Goal: Download file/media

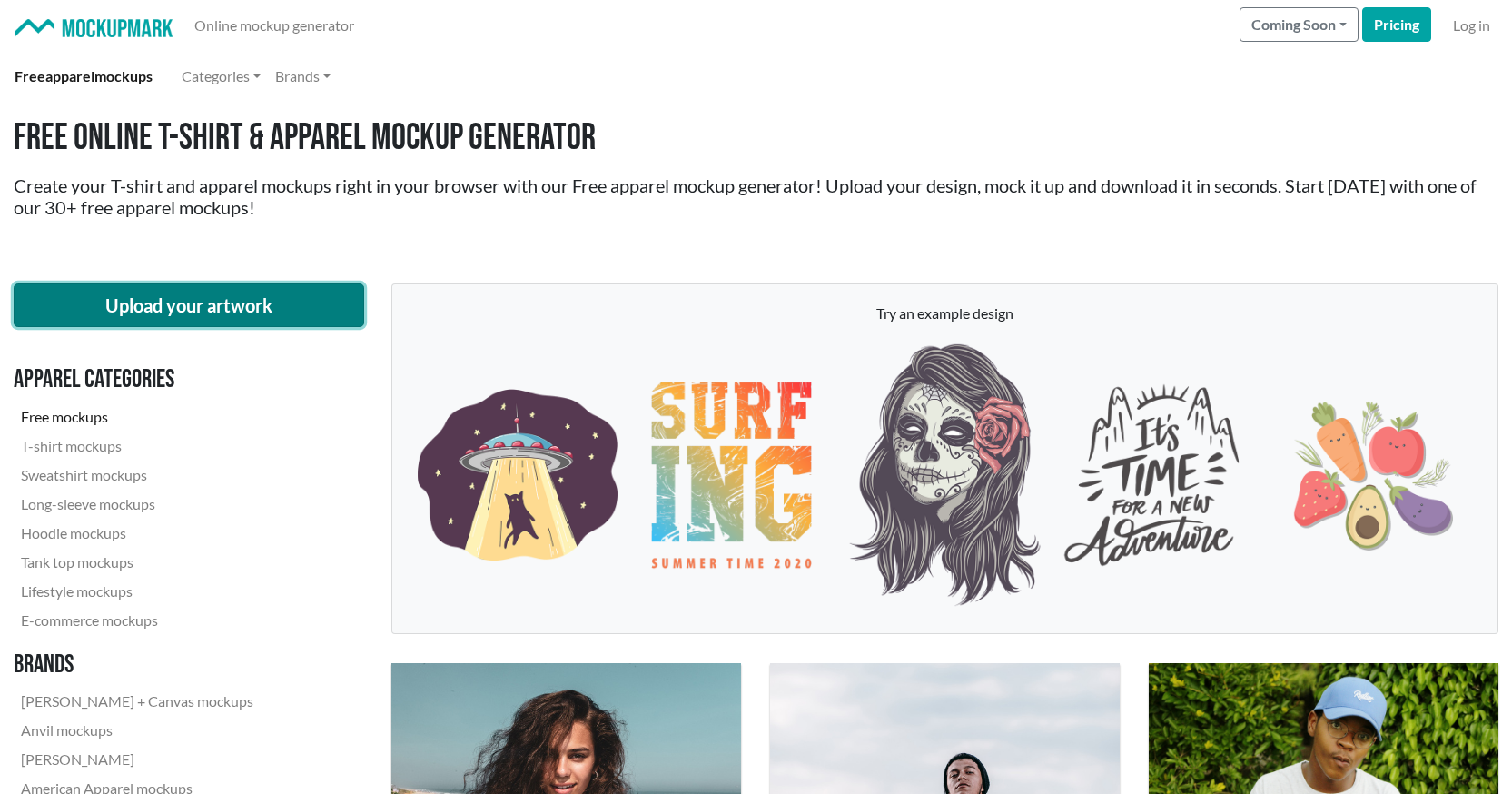
click at [139, 311] on button "Upload your artwork" at bounding box center [189, 305] width 351 height 43
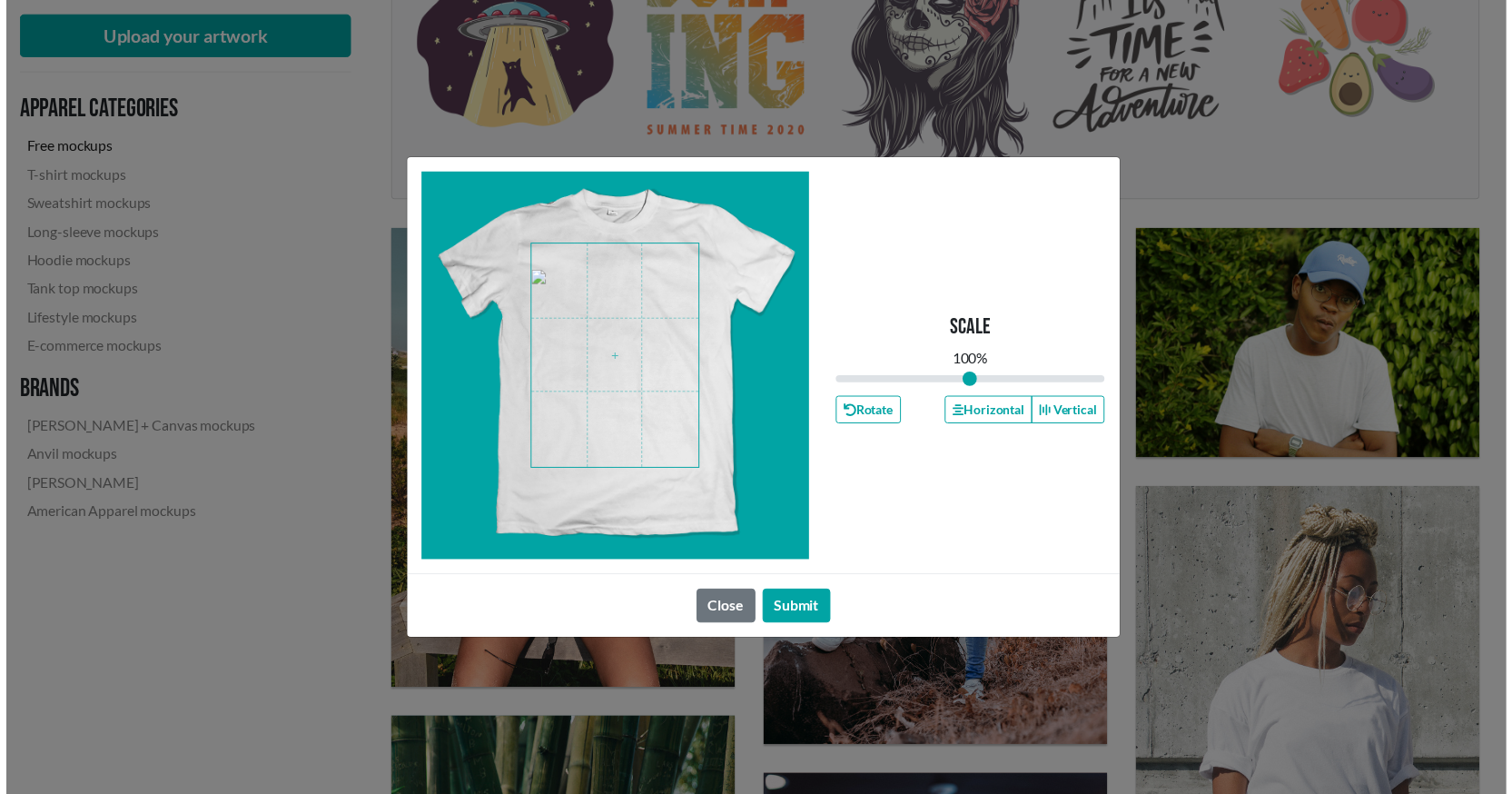
scroll to position [454, 0]
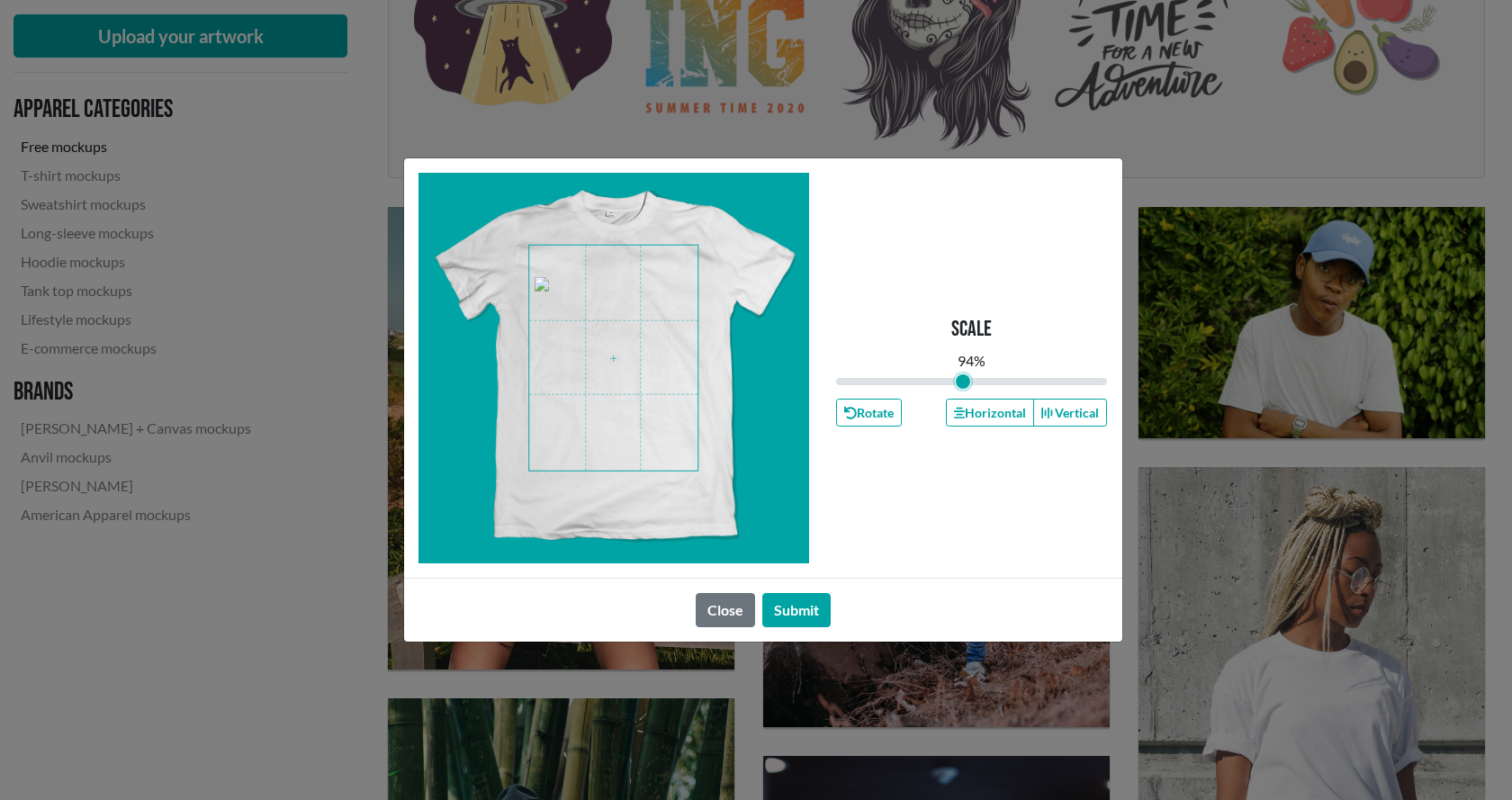
type input "0.94"
click at [964, 383] on input "range" at bounding box center [972, 381] width 272 height 20
click at [607, 354] on span at bounding box center [613, 358] width 168 height 225
click at [977, 409] on button "Horizontal" at bounding box center [989, 412] width 88 height 28
click at [637, 407] on span at bounding box center [613, 358] width 168 height 225
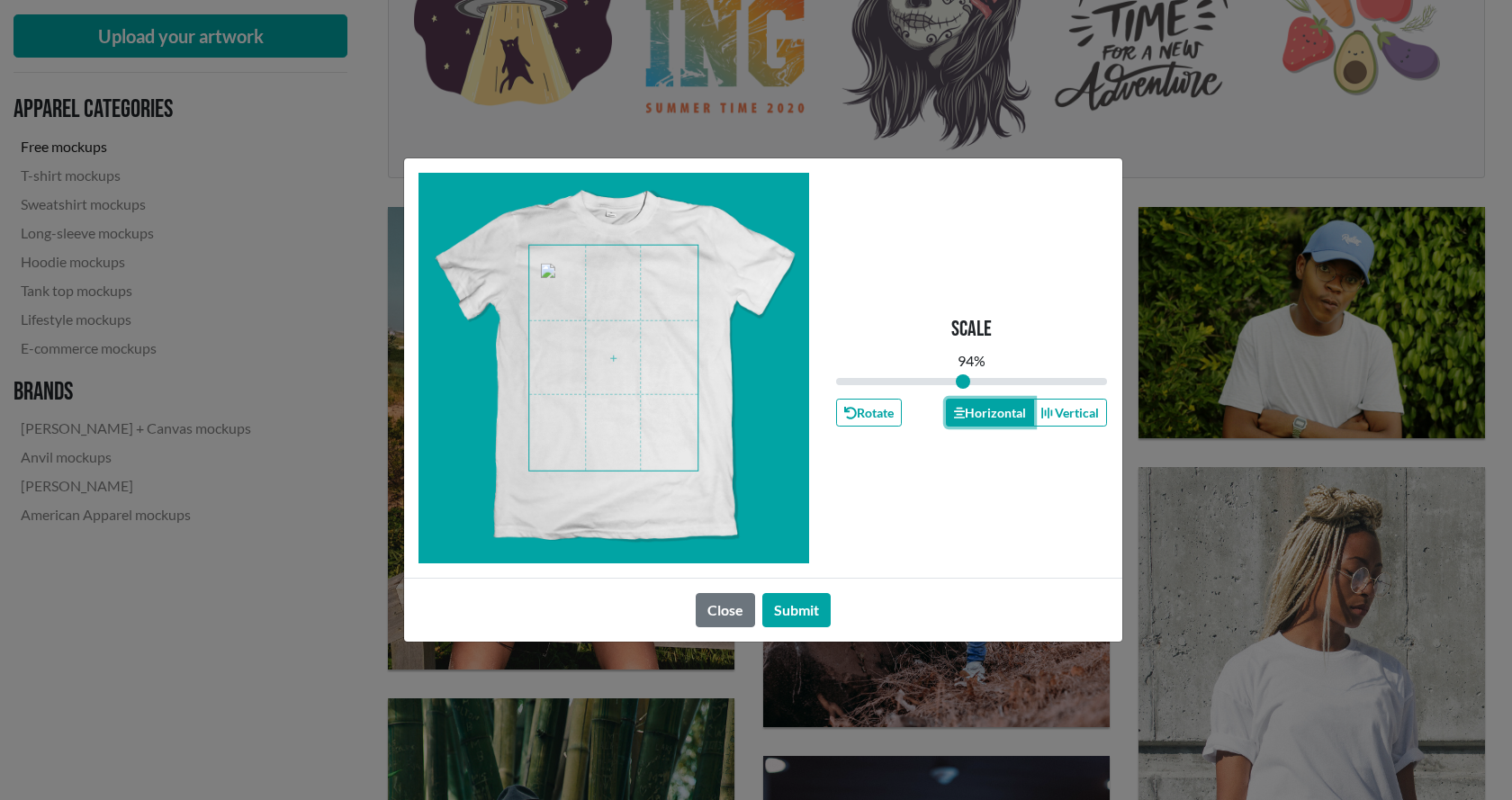
click at [1000, 408] on button "Horizontal" at bounding box center [989, 412] width 88 height 28
click at [799, 608] on button "Submit" at bounding box center [797, 611] width 68 height 35
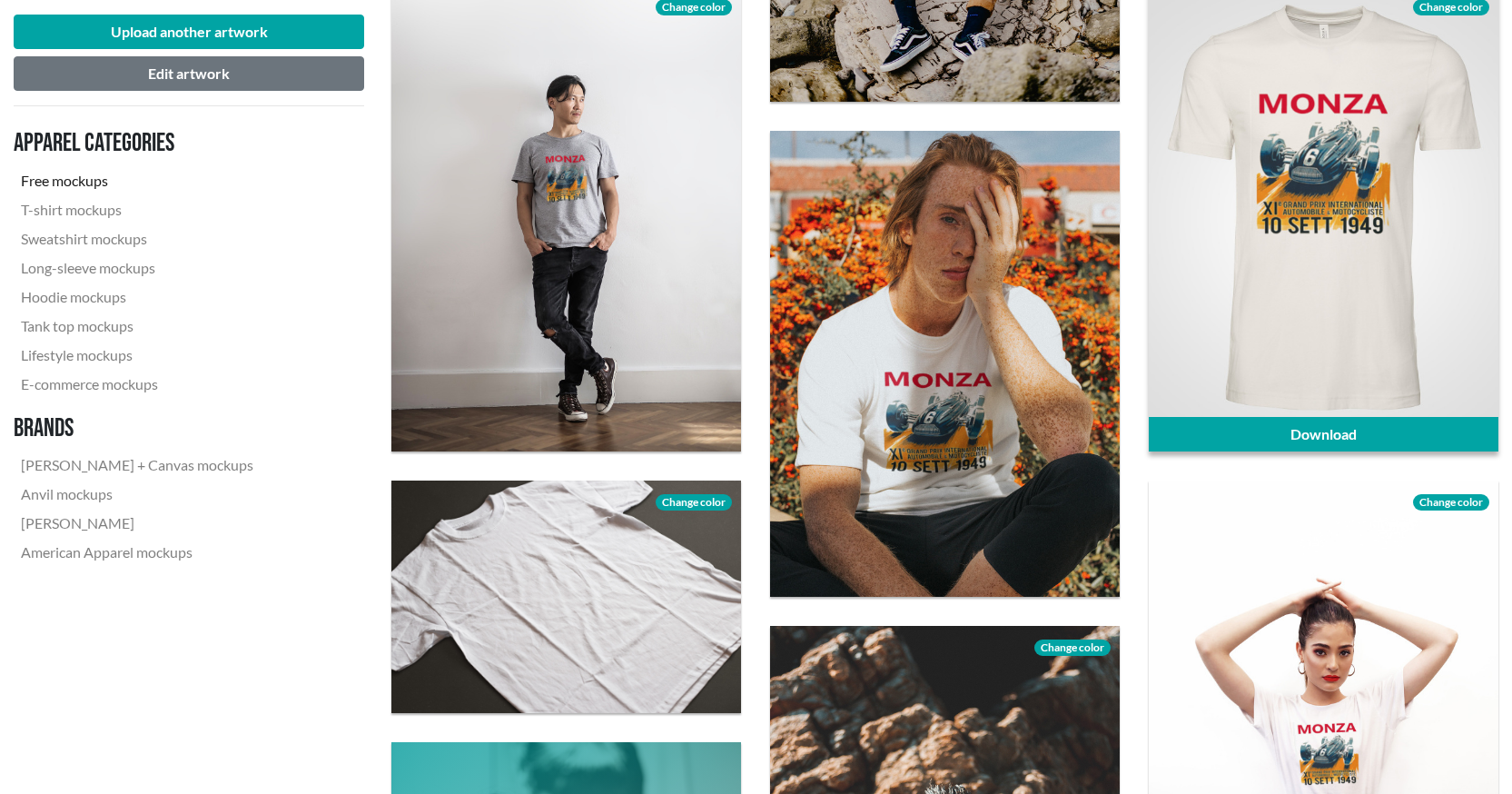
scroll to position [2636, 0]
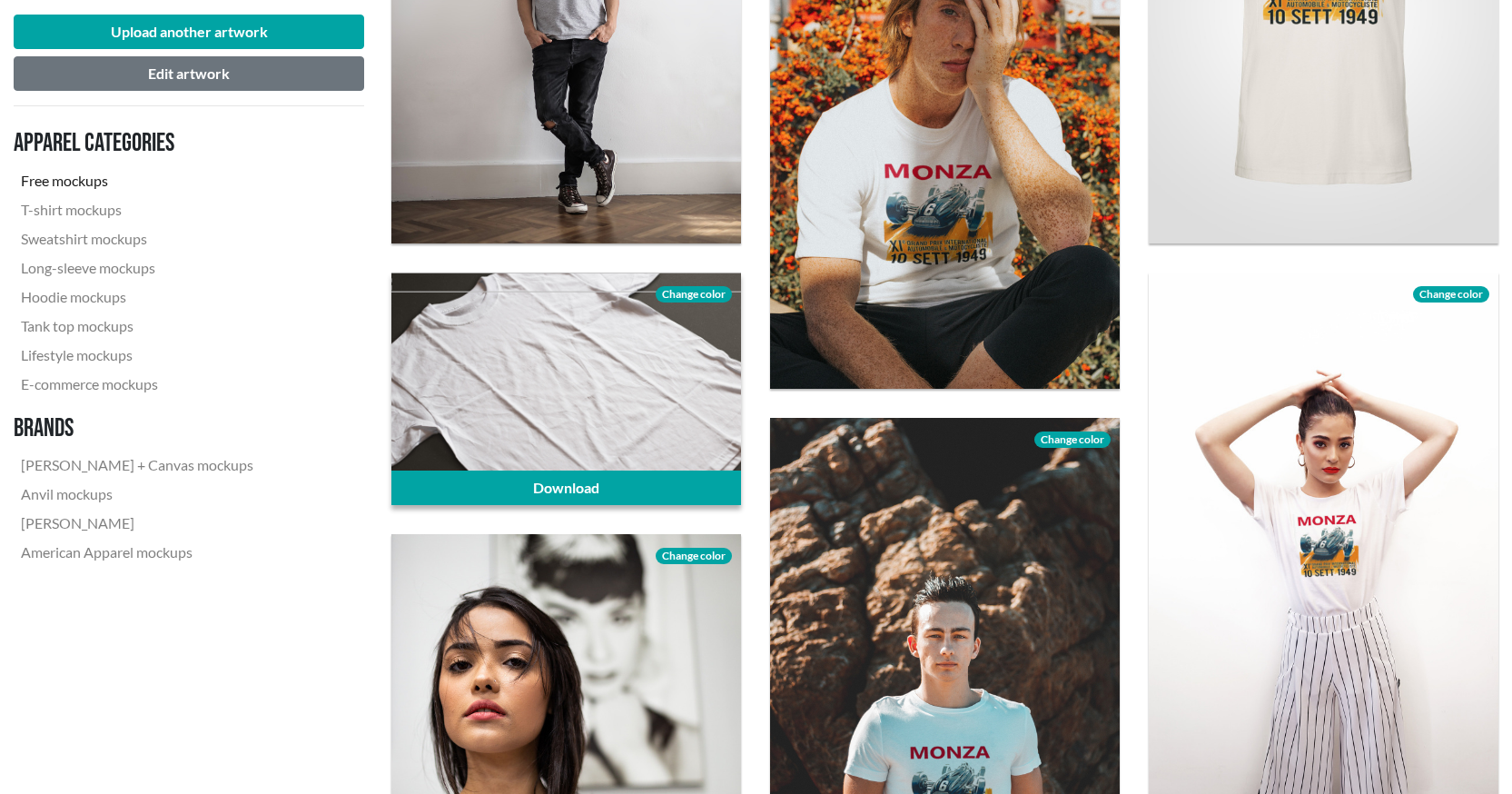
click at [598, 370] on div at bounding box center [566, 390] width 350 height 233
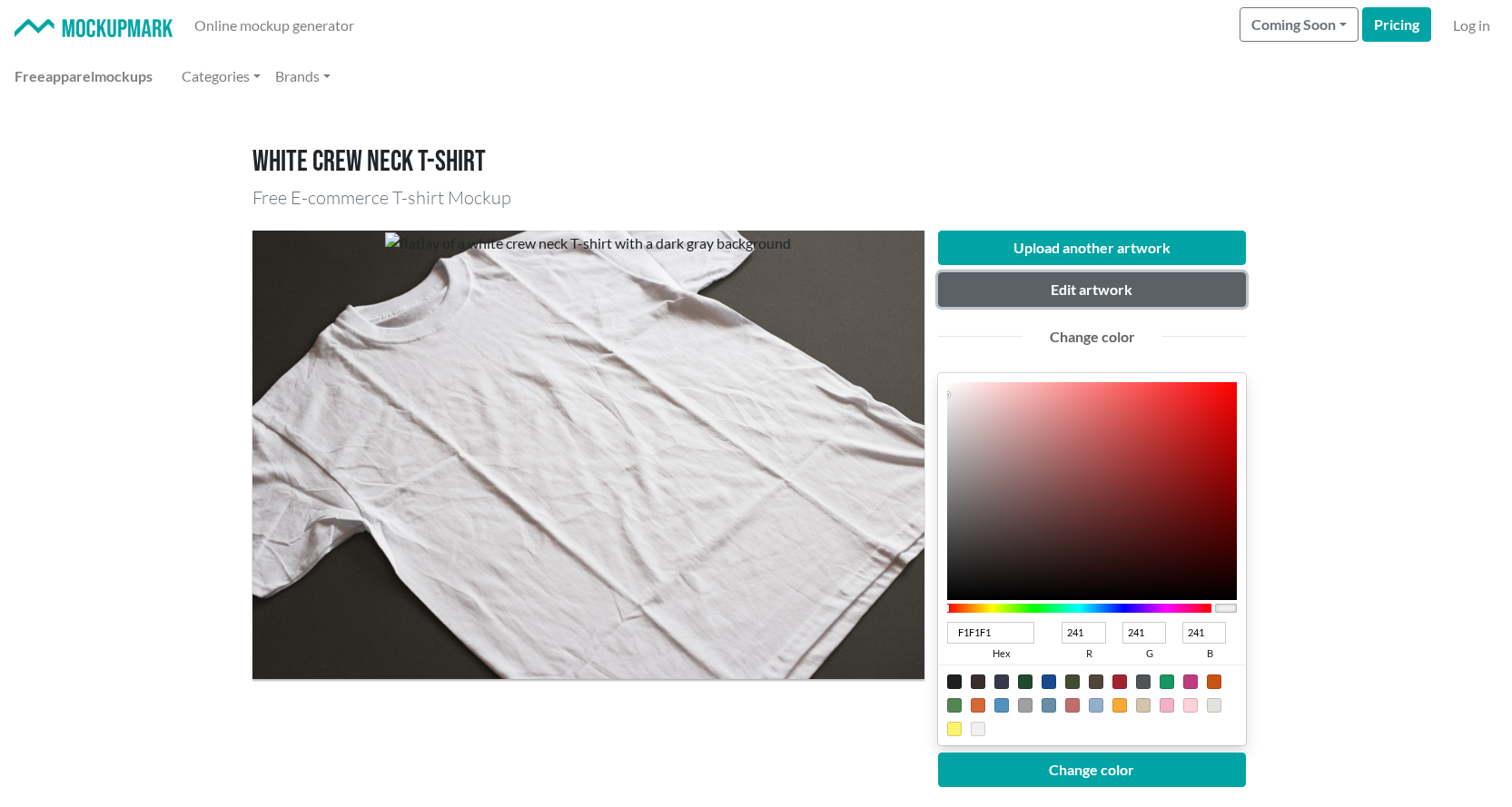
click at [1116, 284] on button "Edit artwork" at bounding box center [1092, 290] width 309 height 35
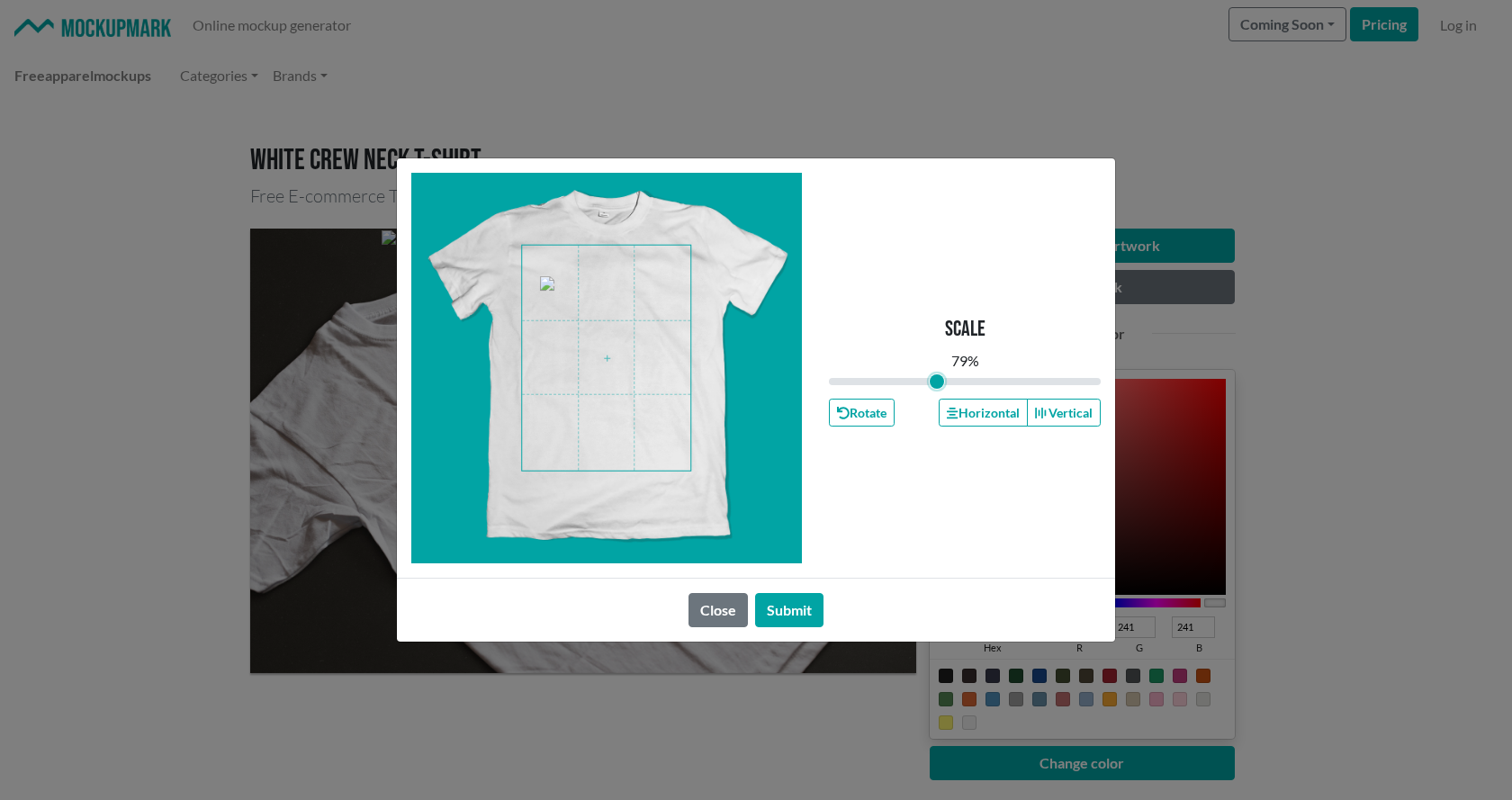
type input "0.79"
click at [937, 383] on input "range" at bounding box center [965, 381] width 272 height 20
click at [786, 604] on button "Submit" at bounding box center [789, 611] width 68 height 35
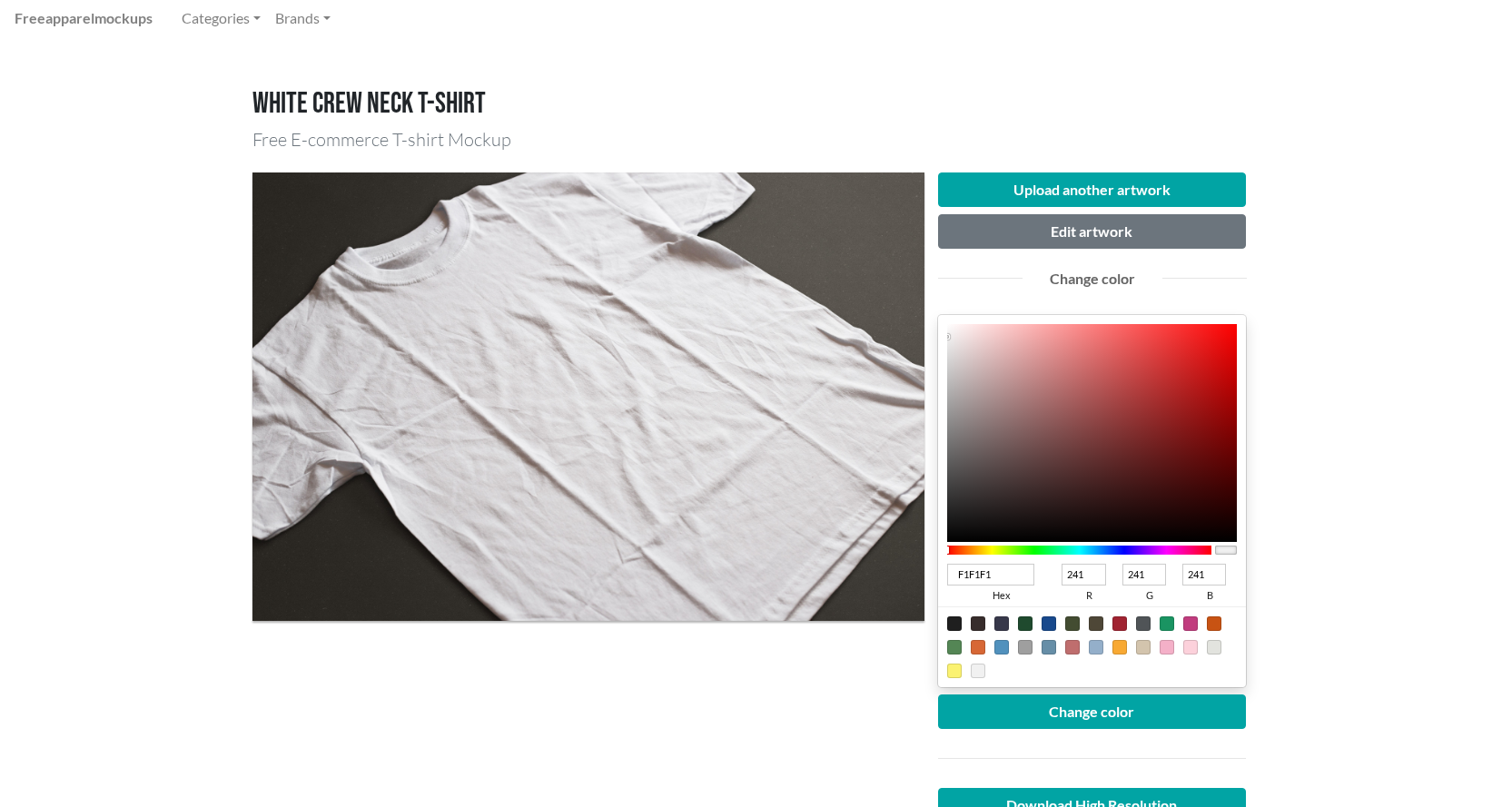
scroll to position [91, 0]
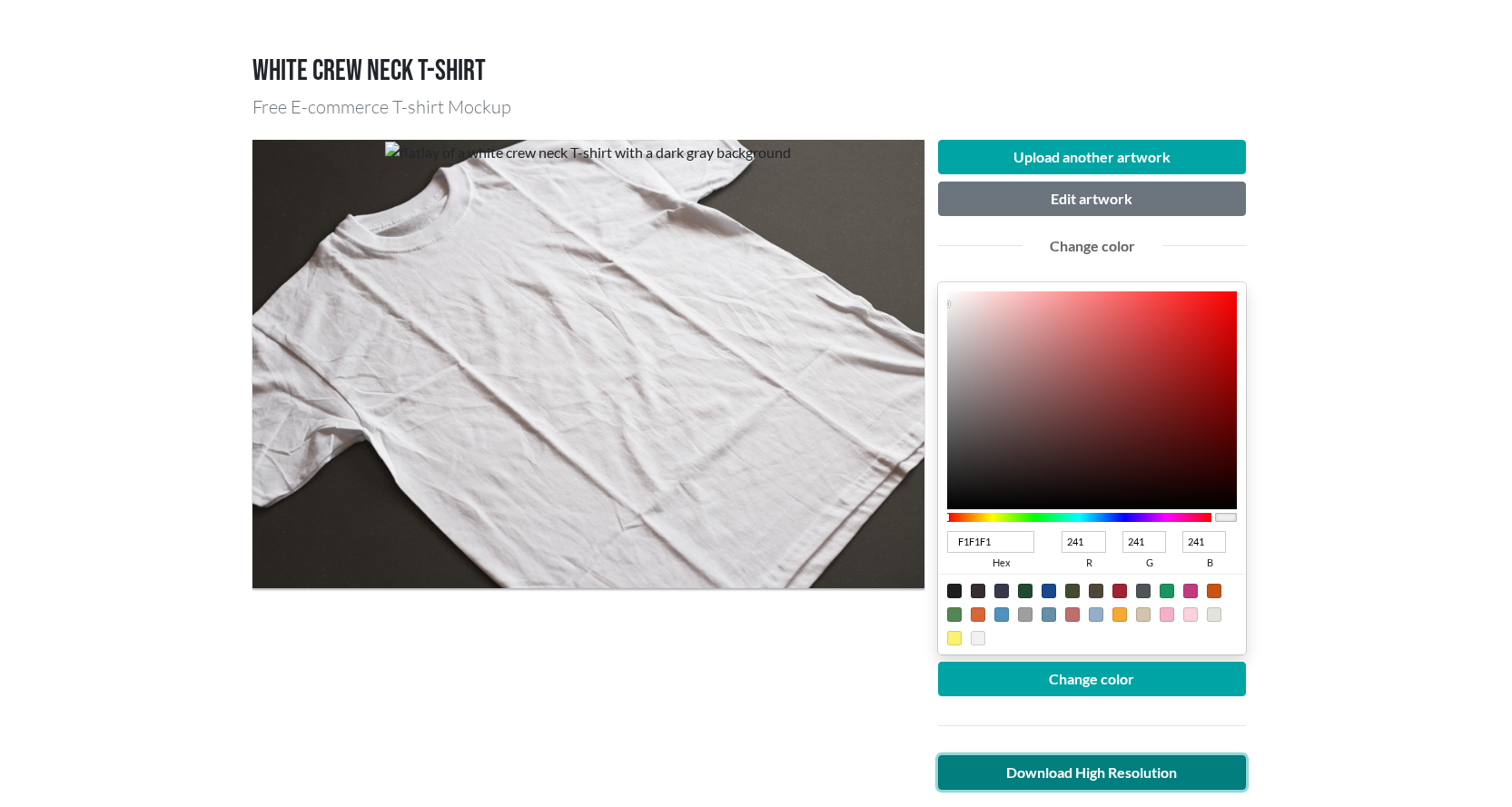
click at [1080, 770] on link "Download High Resolution" at bounding box center [1092, 773] width 309 height 35
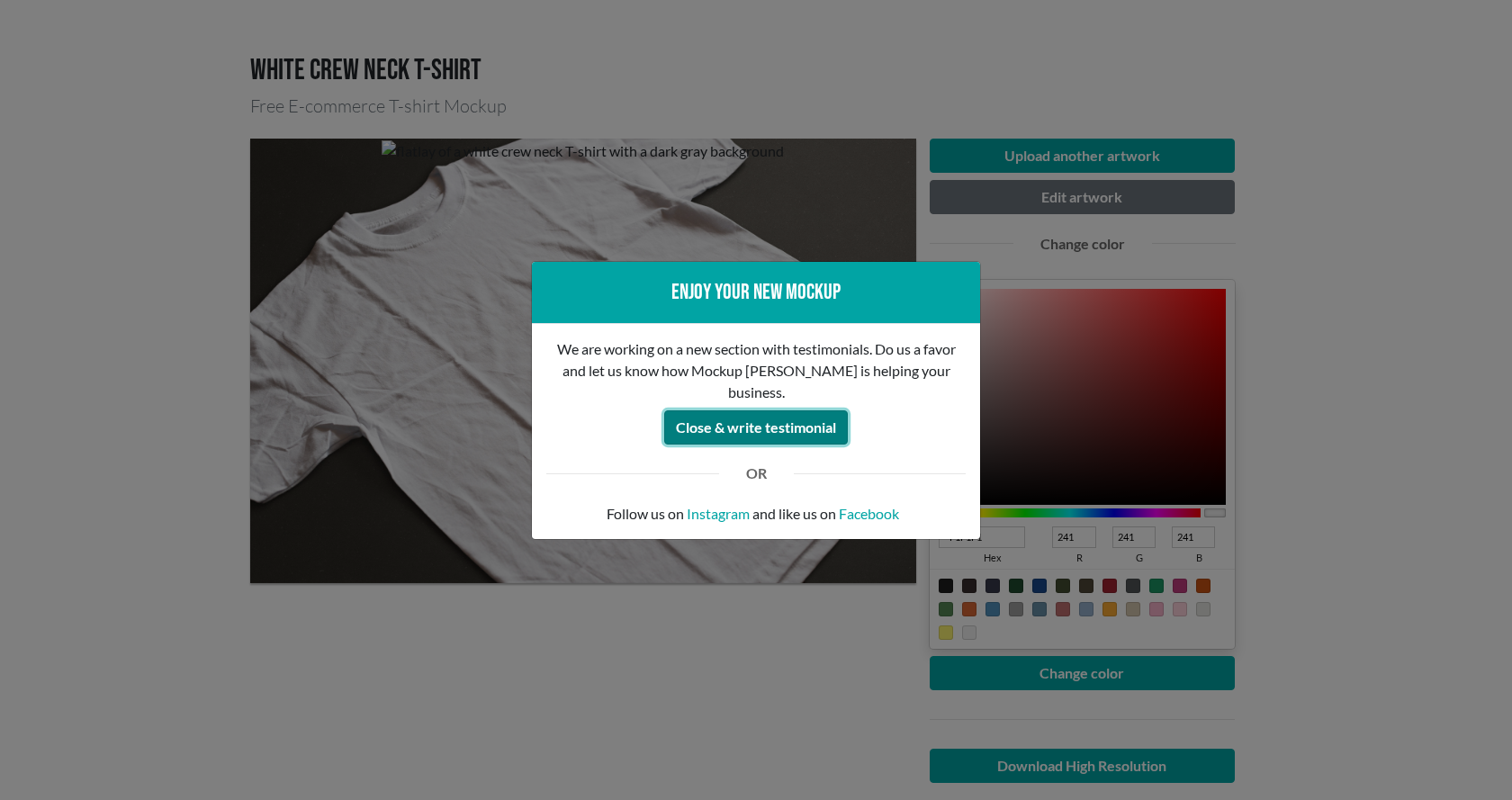
click at [737, 429] on button "Close & write testimonial" at bounding box center [756, 428] width 184 height 35
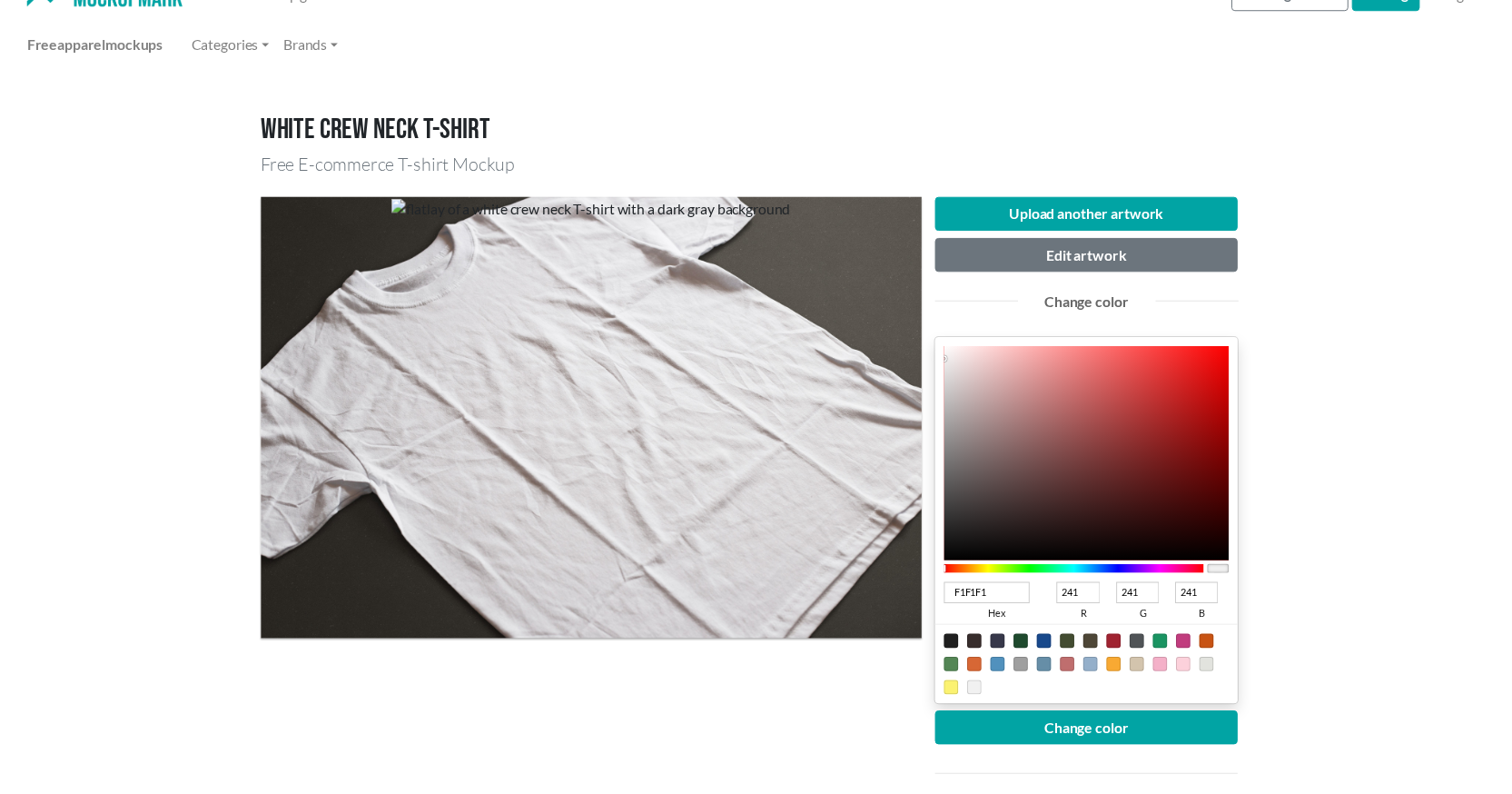
scroll to position [0, 0]
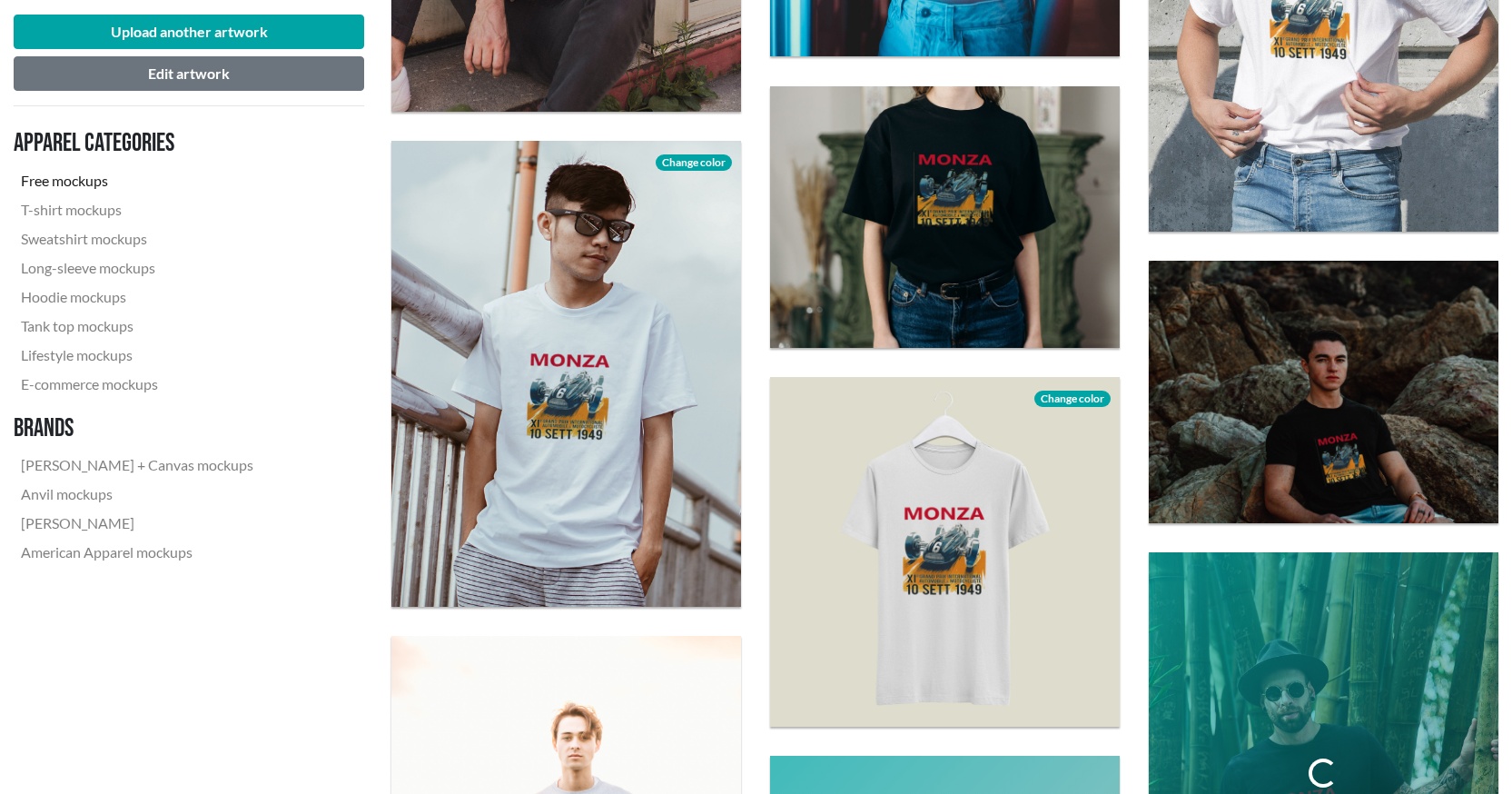
scroll to position [1909, 0]
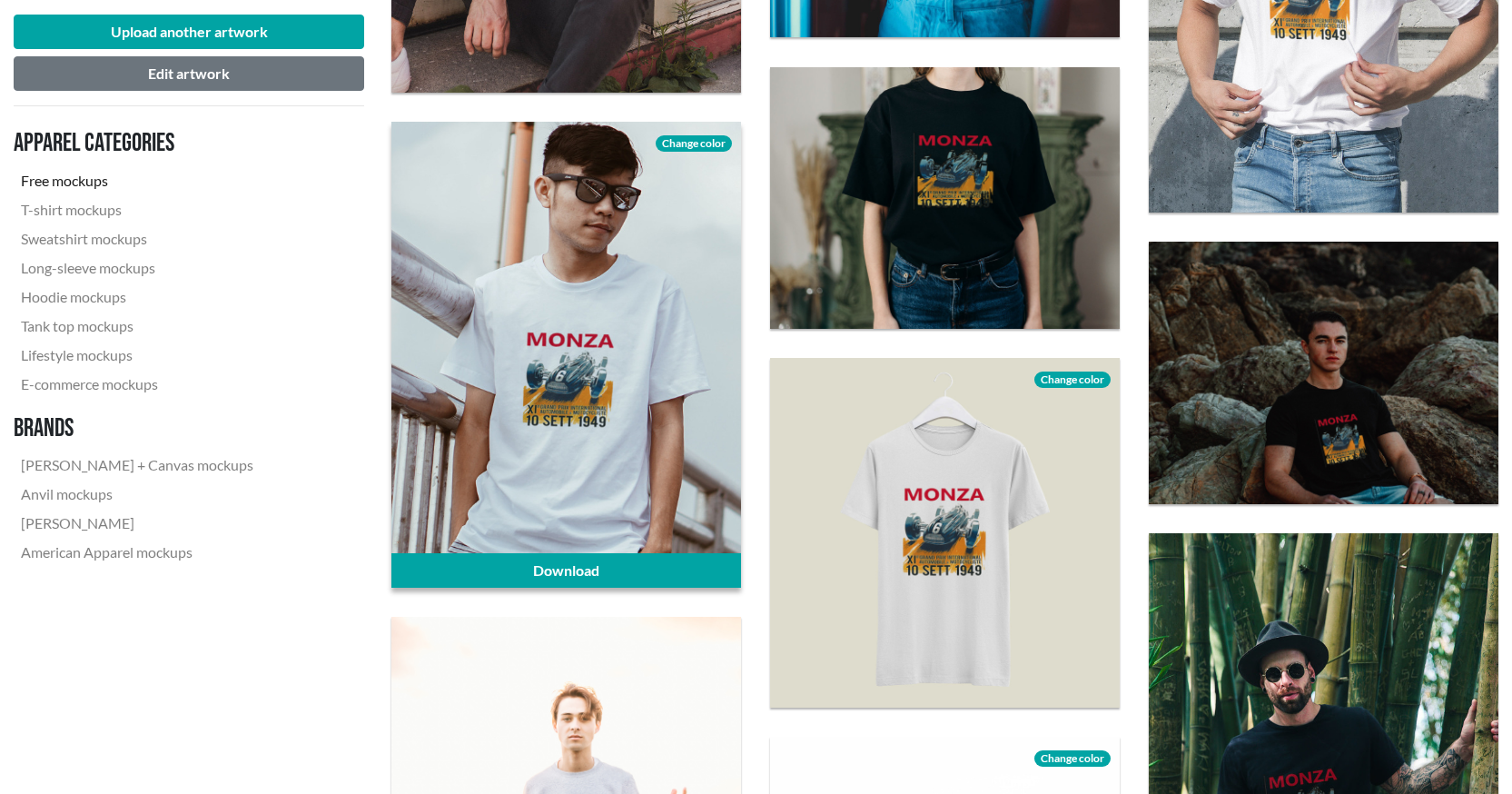
click at [577, 373] on div at bounding box center [566, 355] width 350 height 466
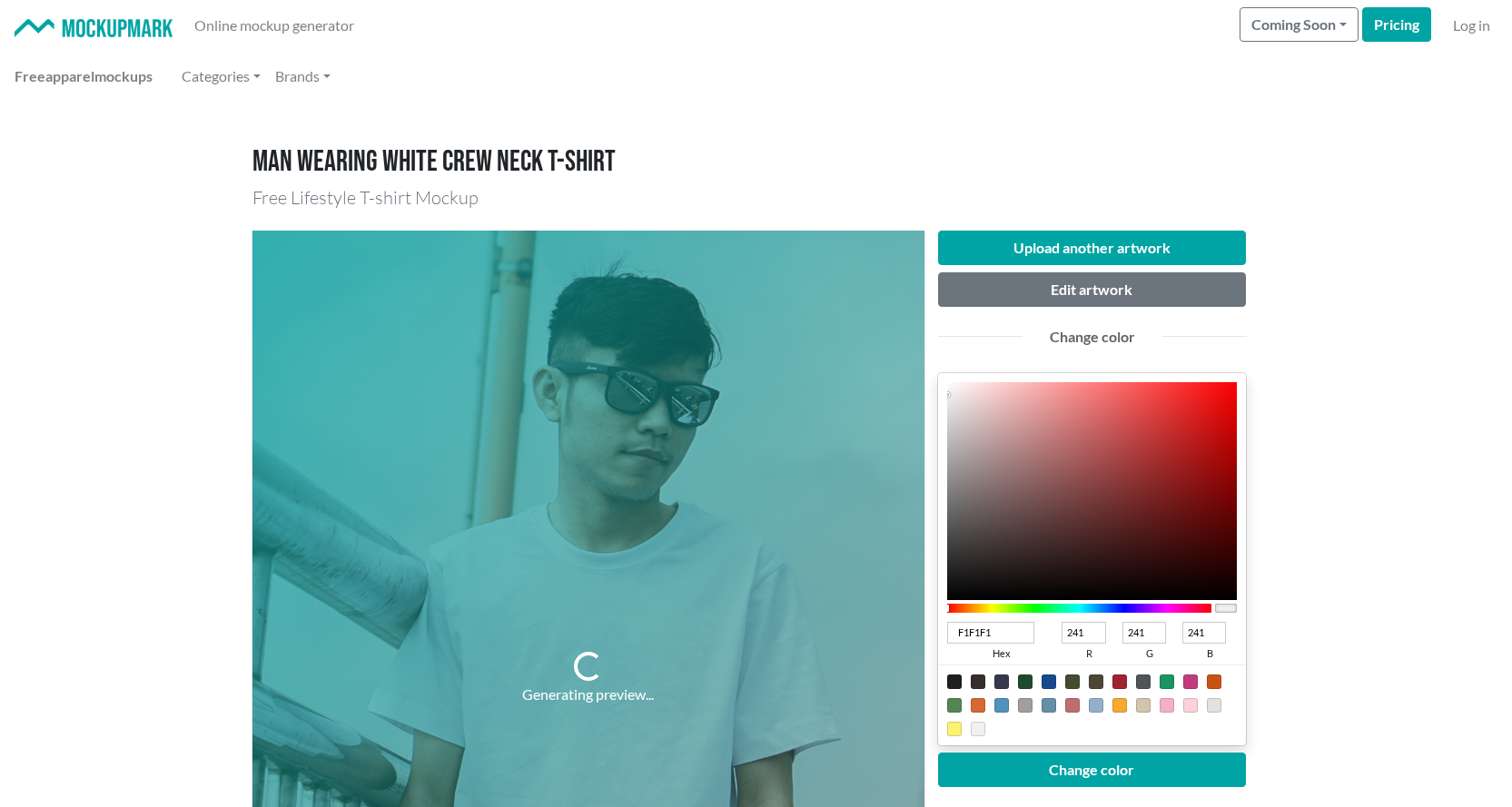
scroll to position [182, 0]
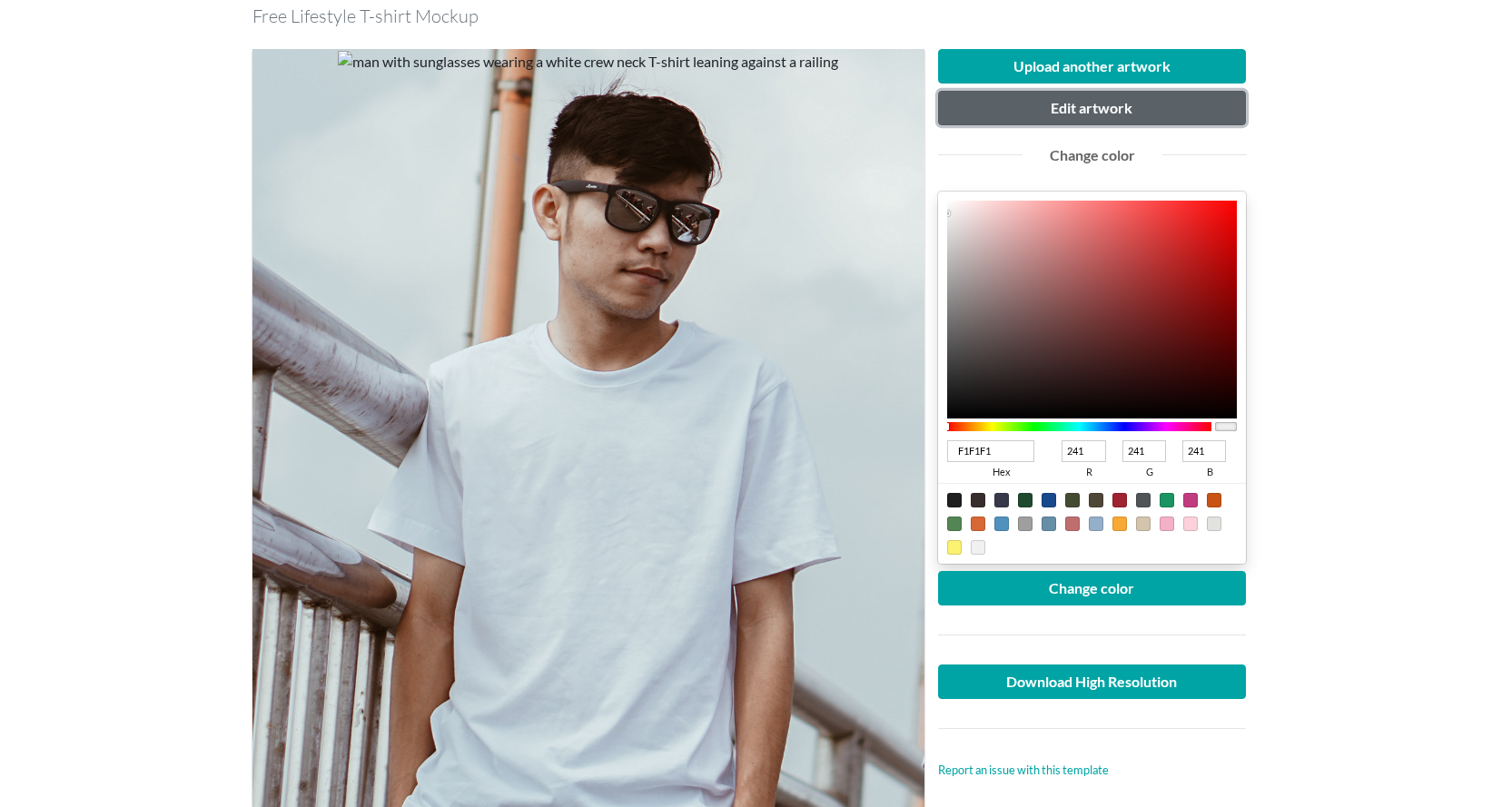
click at [1077, 111] on button "Edit artwork" at bounding box center [1092, 108] width 309 height 35
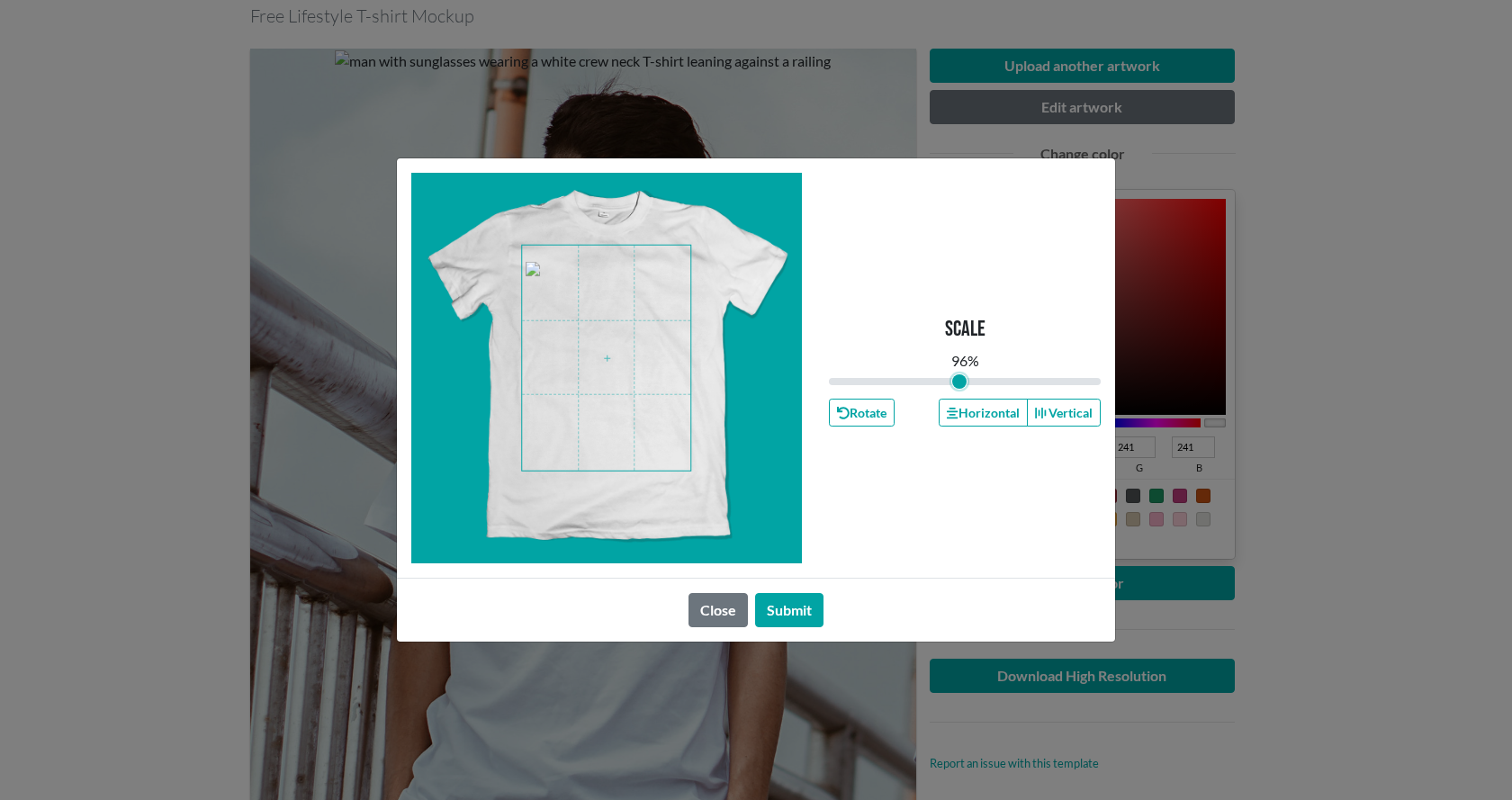
type input "0.96"
click at [959, 382] on input "range" at bounding box center [965, 381] width 272 height 20
click at [799, 606] on button "Submit" at bounding box center [789, 611] width 68 height 35
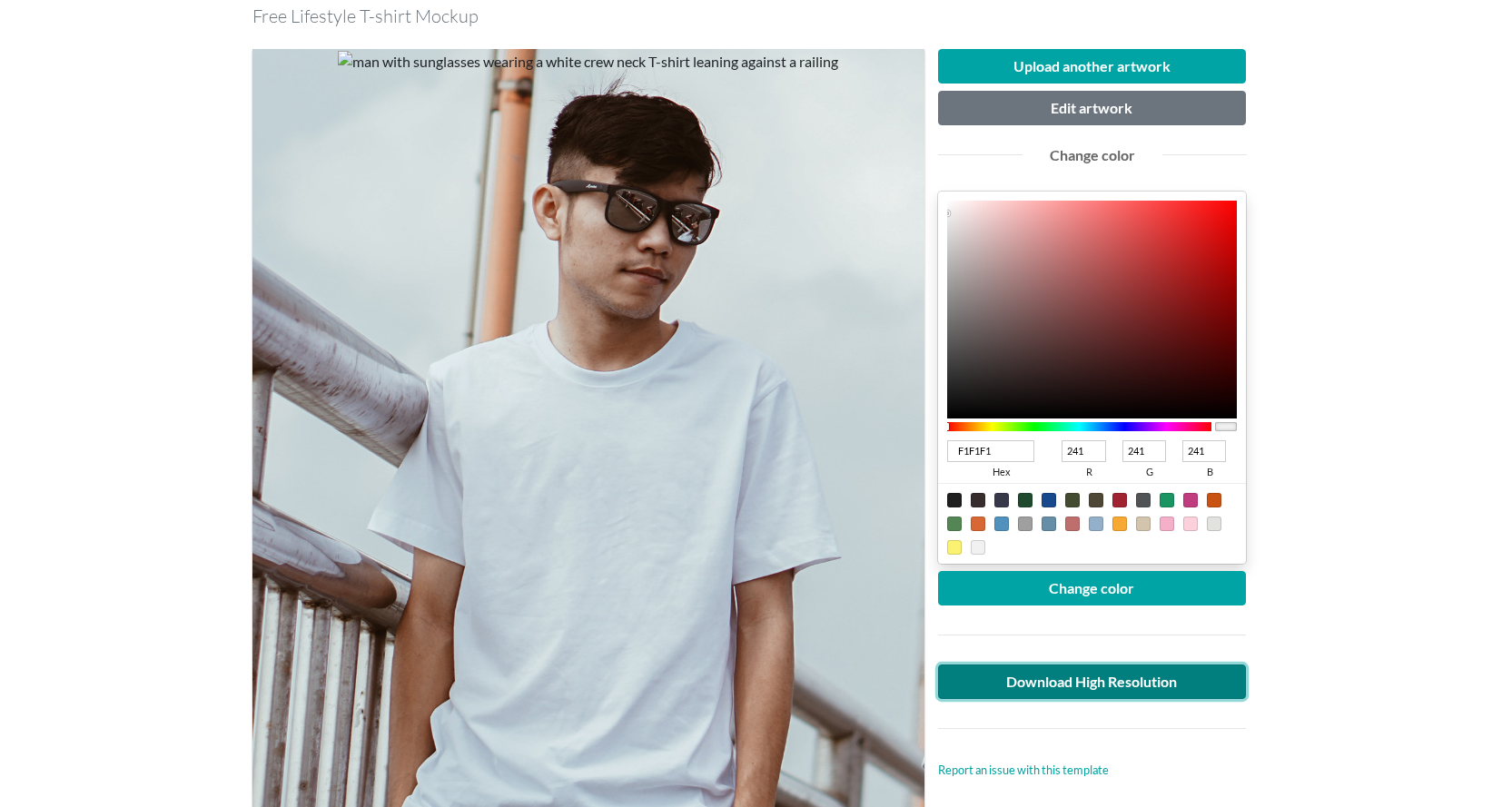
click at [1111, 684] on link "Download High Resolution" at bounding box center [1092, 682] width 309 height 35
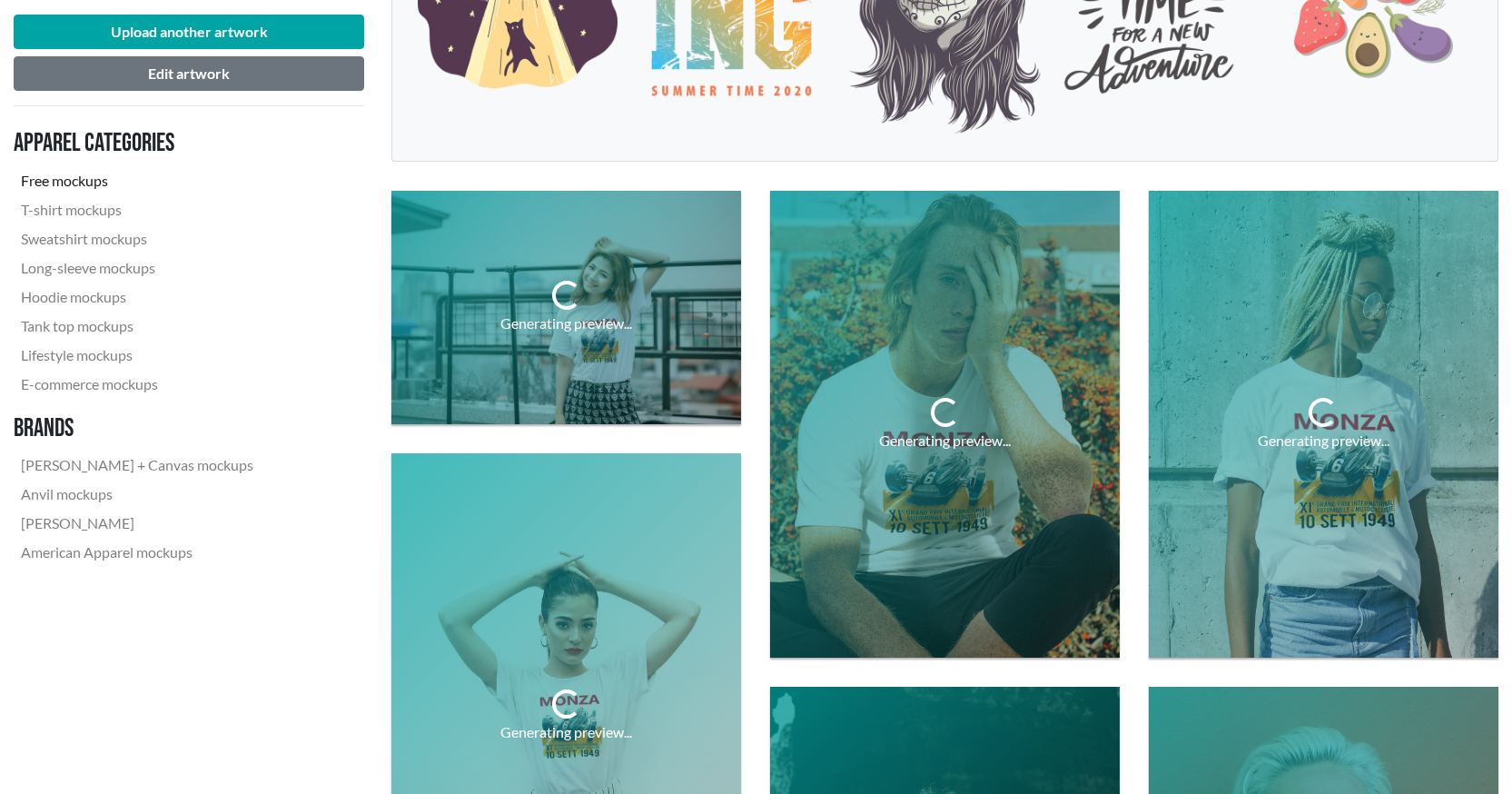
scroll to position [727, 0]
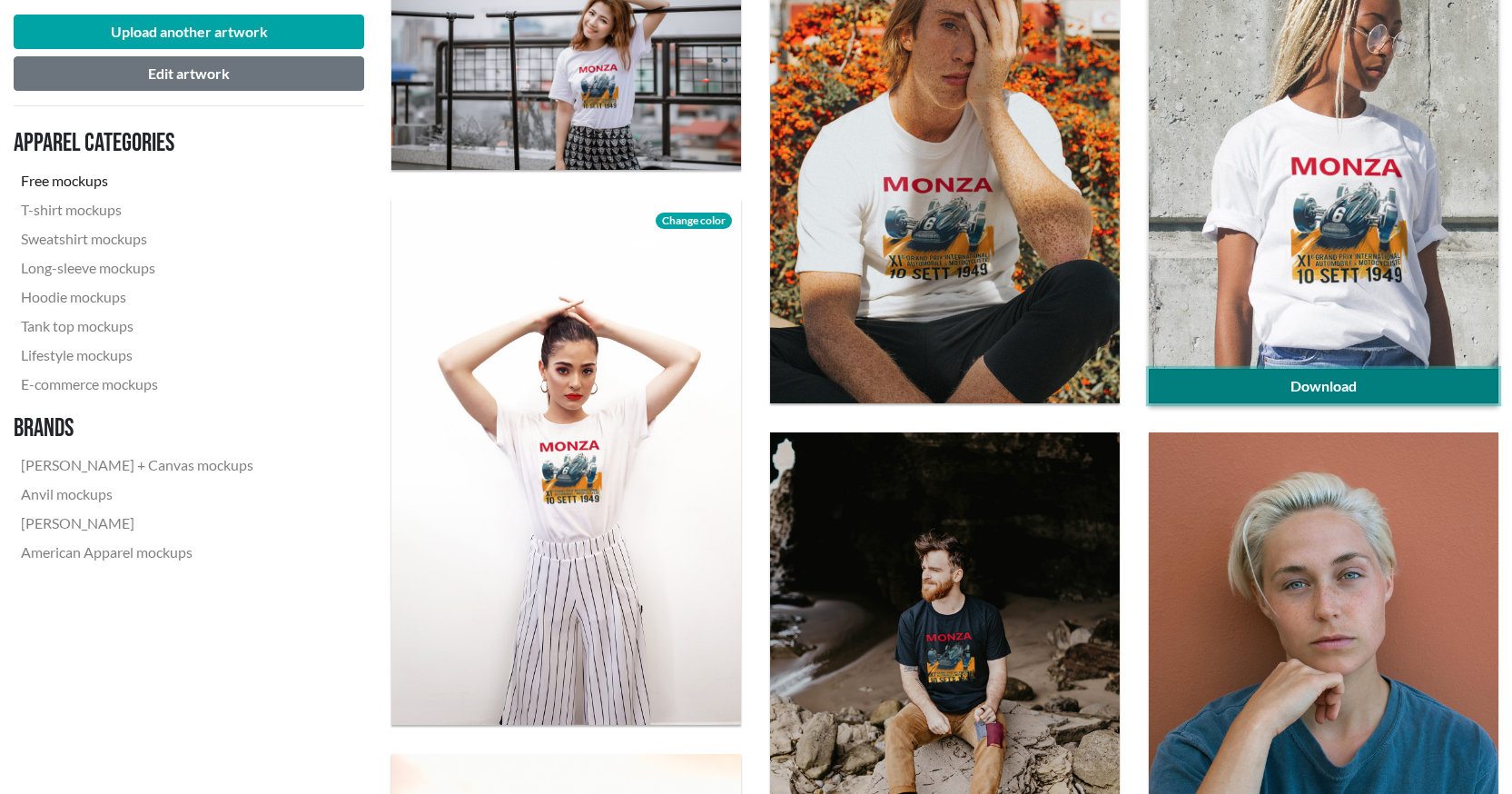
click at [1344, 381] on link "Download" at bounding box center [1324, 386] width 350 height 35
